Goal: Information Seeking & Learning: Check status

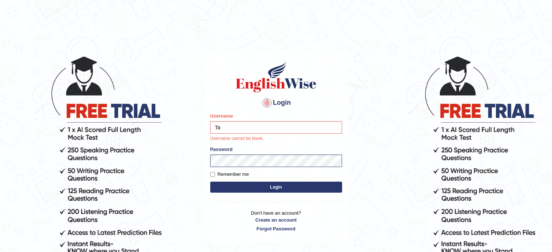
type input "Tanziral"
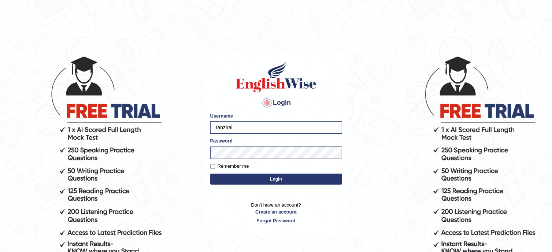
click at [276, 182] on button "Login" at bounding box center [276, 179] width 132 height 11
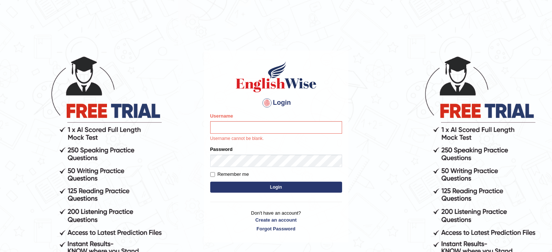
click at [236, 205] on div "Login Please fix the following errors: Username Username cannot be blank. Passw…" at bounding box center [276, 147] width 144 height 192
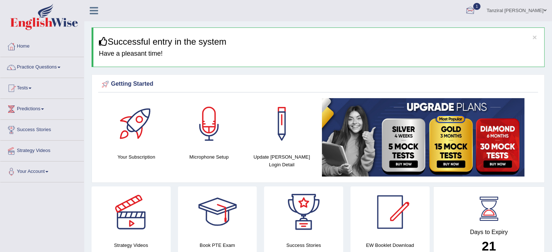
click at [476, 14] on div at bounding box center [470, 10] width 11 height 11
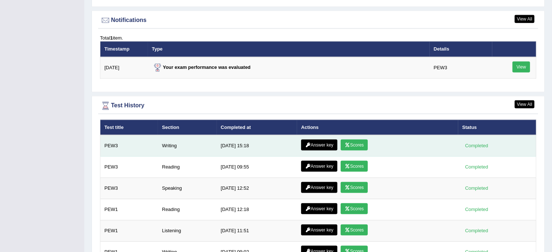
scroll to position [934, 0]
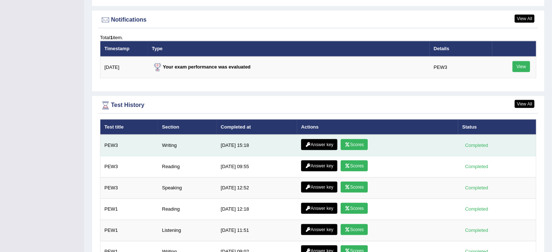
click at [317, 143] on link "Answer key" at bounding box center [319, 144] width 36 height 11
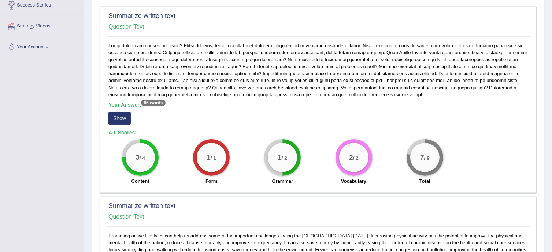
scroll to position [125, 0]
click at [126, 118] on button "Show" at bounding box center [119, 117] width 22 height 12
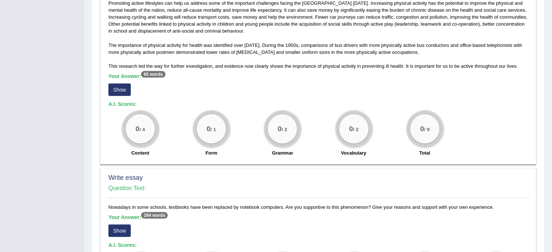
scroll to position [357, 0]
click at [113, 94] on button "Show" at bounding box center [119, 89] width 22 height 12
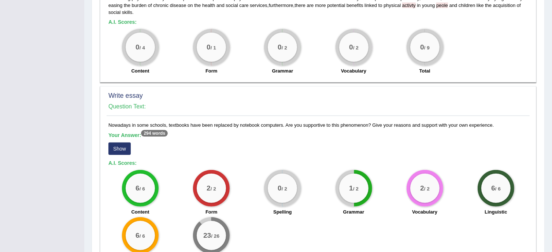
scroll to position [504, 0]
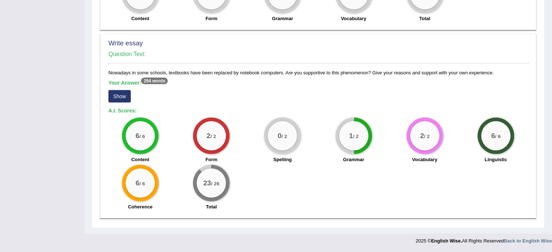
click at [126, 101] on button "Show" at bounding box center [119, 96] width 22 height 12
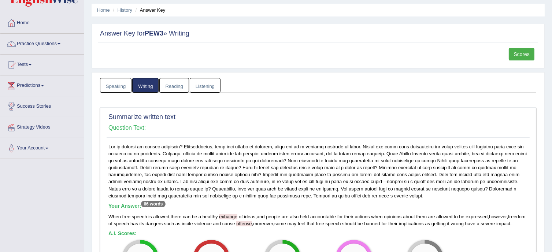
scroll to position [0, 0]
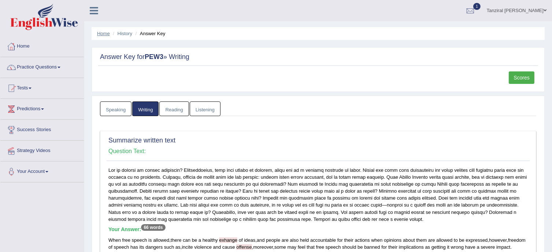
click at [99, 33] on link "Home" at bounding box center [103, 33] width 13 height 5
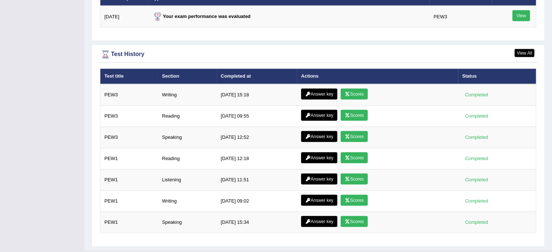
scroll to position [950, 0]
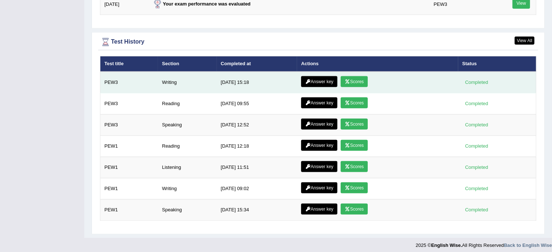
click at [357, 80] on link "Scores" at bounding box center [354, 81] width 27 height 11
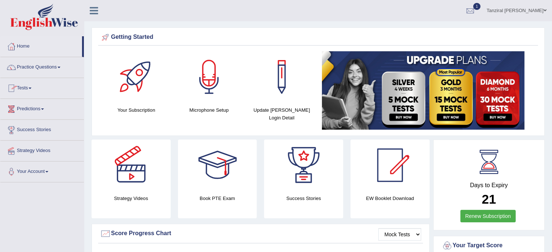
click at [27, 86] on link "Tests" at bounding box center [42, 87] width 84 height 18
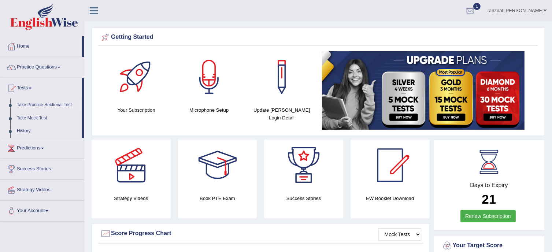
click at [42, 107] on link "Take Practice Sectional Test" at bounding box center [48, 105] width 69 height 13
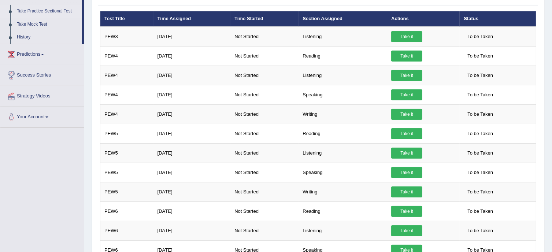
scroll to position [95, 0]
